Goal: Task Accomplishment & Management: Manage account settings

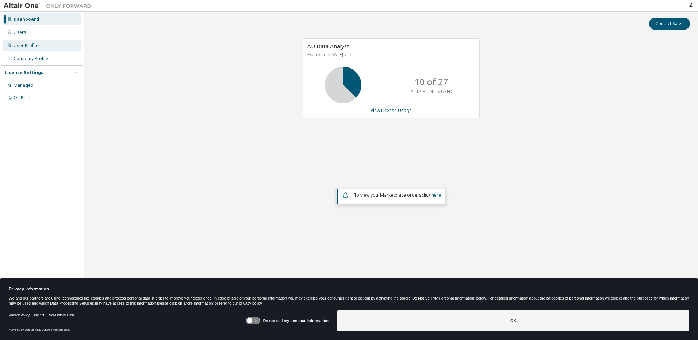
click at [32, 43] on div "User Profile" at bounding box center [26, 46] width 25 height 6
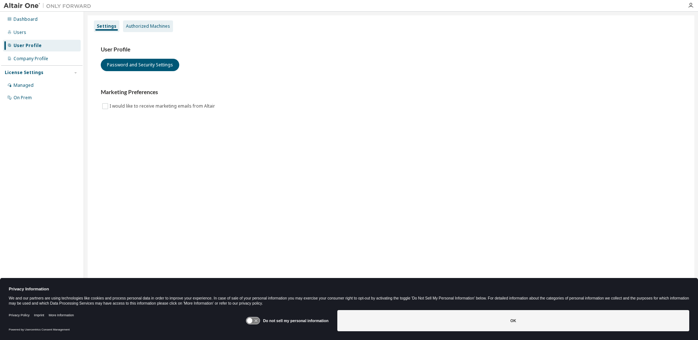
click at [154, 25] on div "Authorized Machines" at bounding box center [148, 26] width 44 height 6
